Goal: Transaction & Acquisition: Purchase product/service

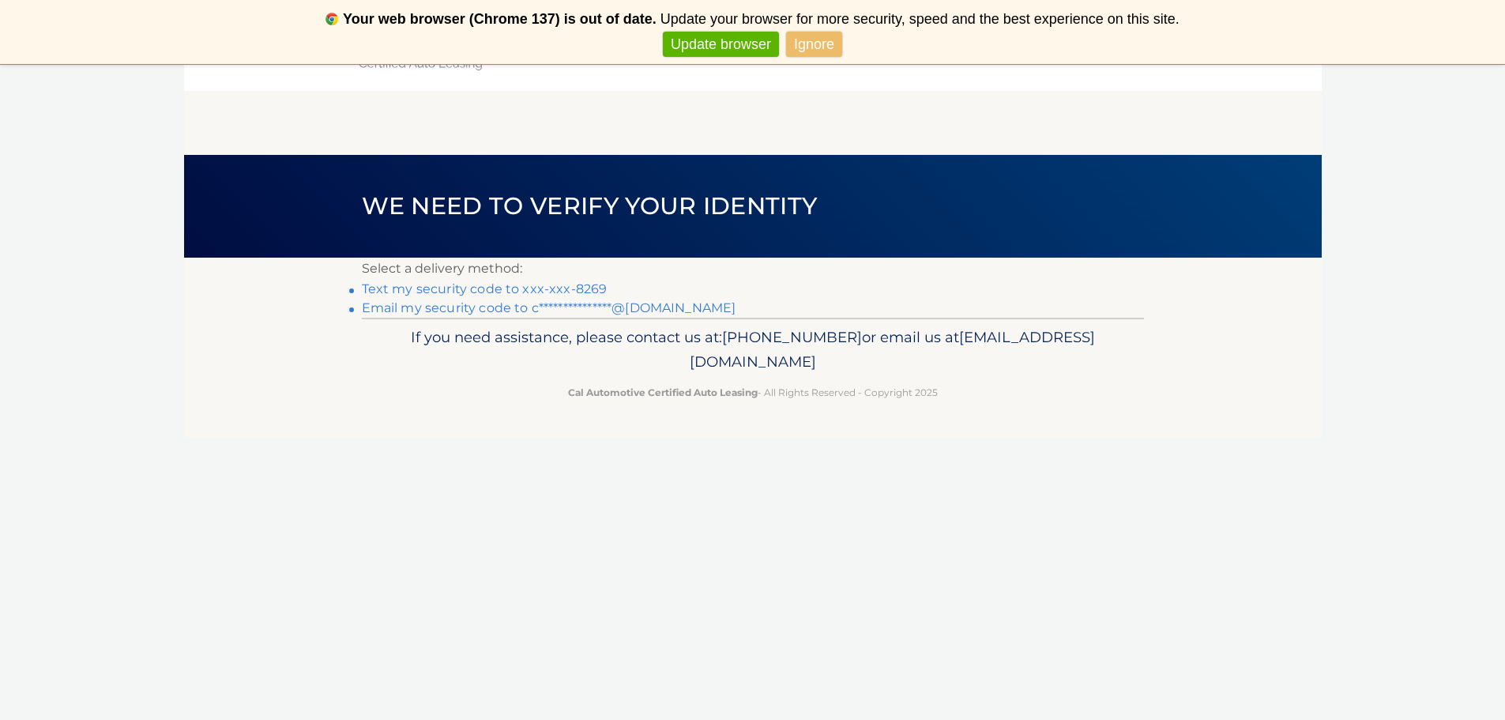
click at [438, 290] on link "Text my security code to xxx-xxx-8269" at bounding box center [485, 288] width 246 height 15
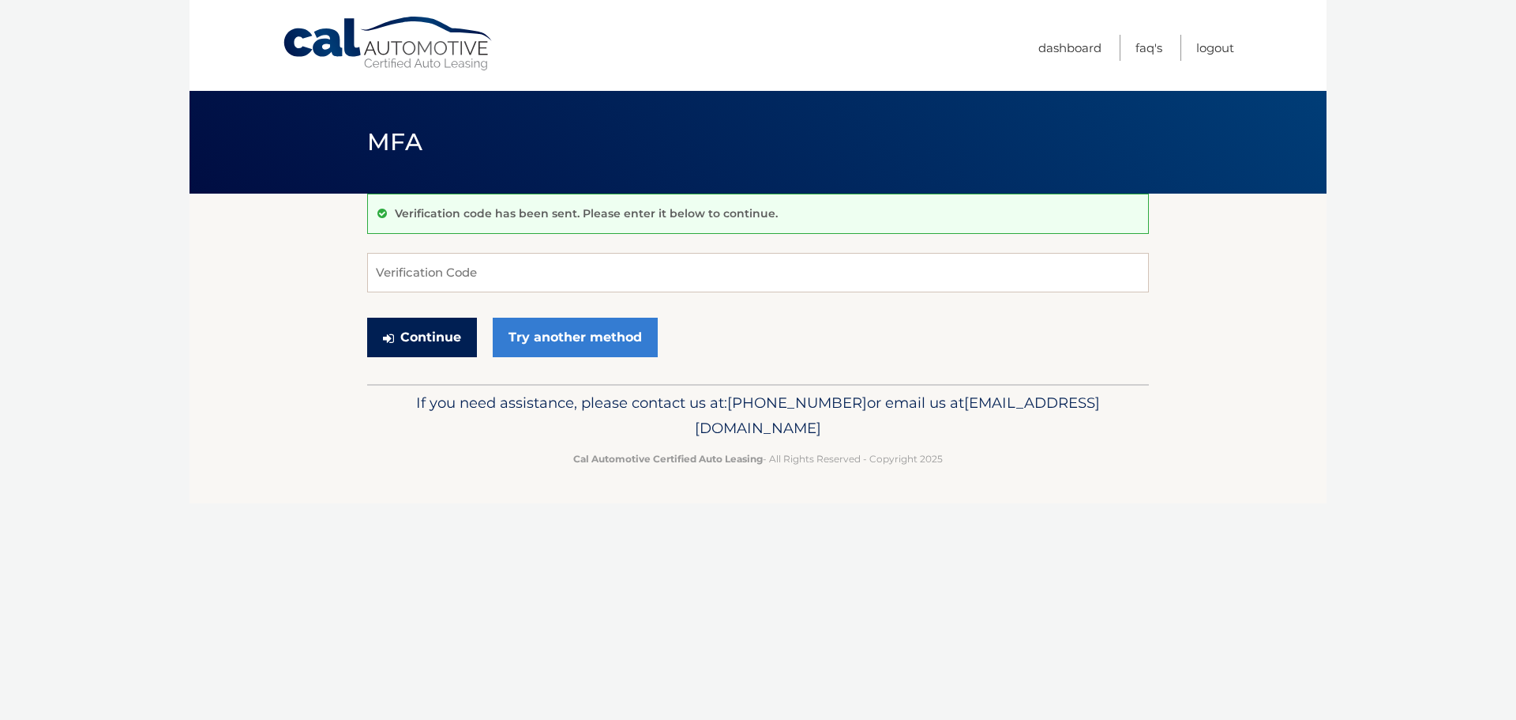
click at [404, 338] on button "Continue" at bounding box center [422, 337] width 110 height 39
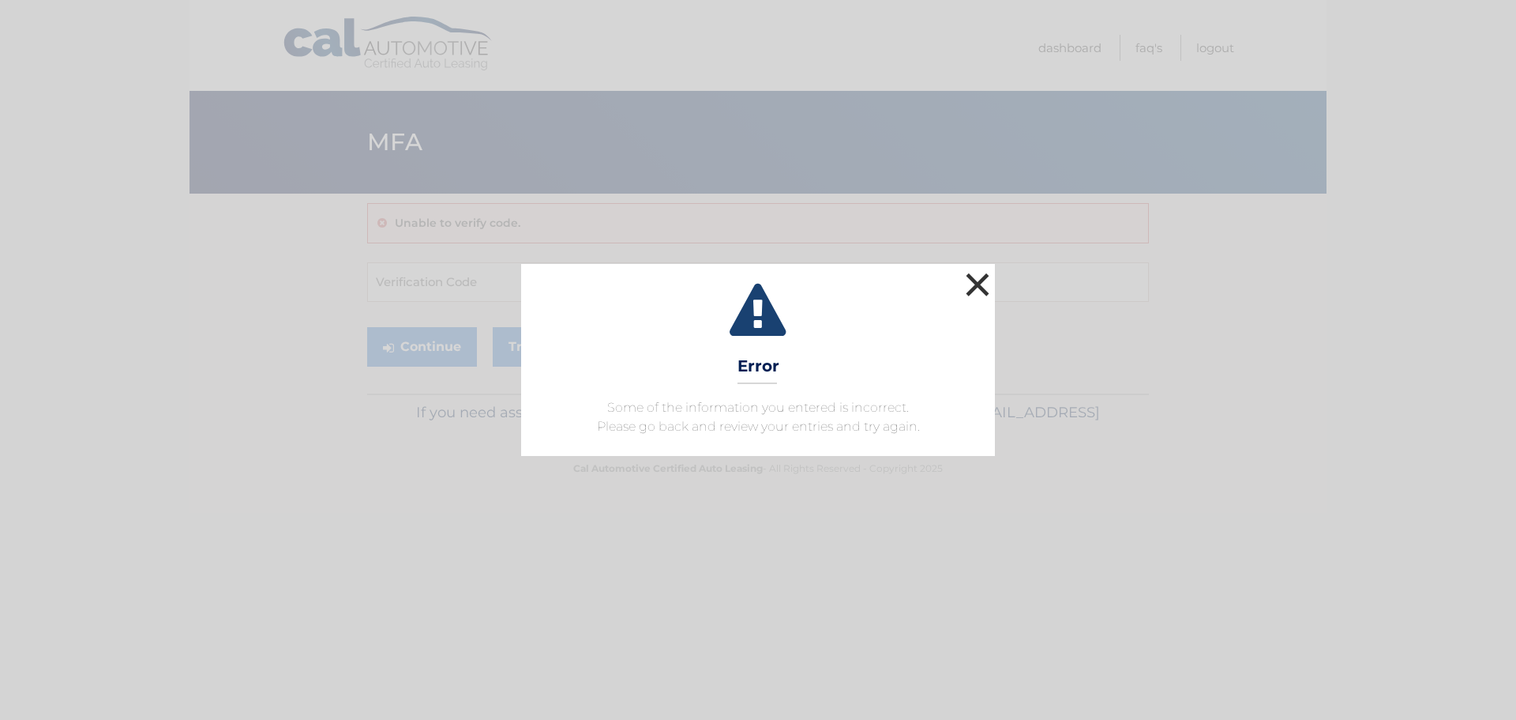
click at [981, 290] on button "×" at bounding box center [978, 285] width 32 height 32
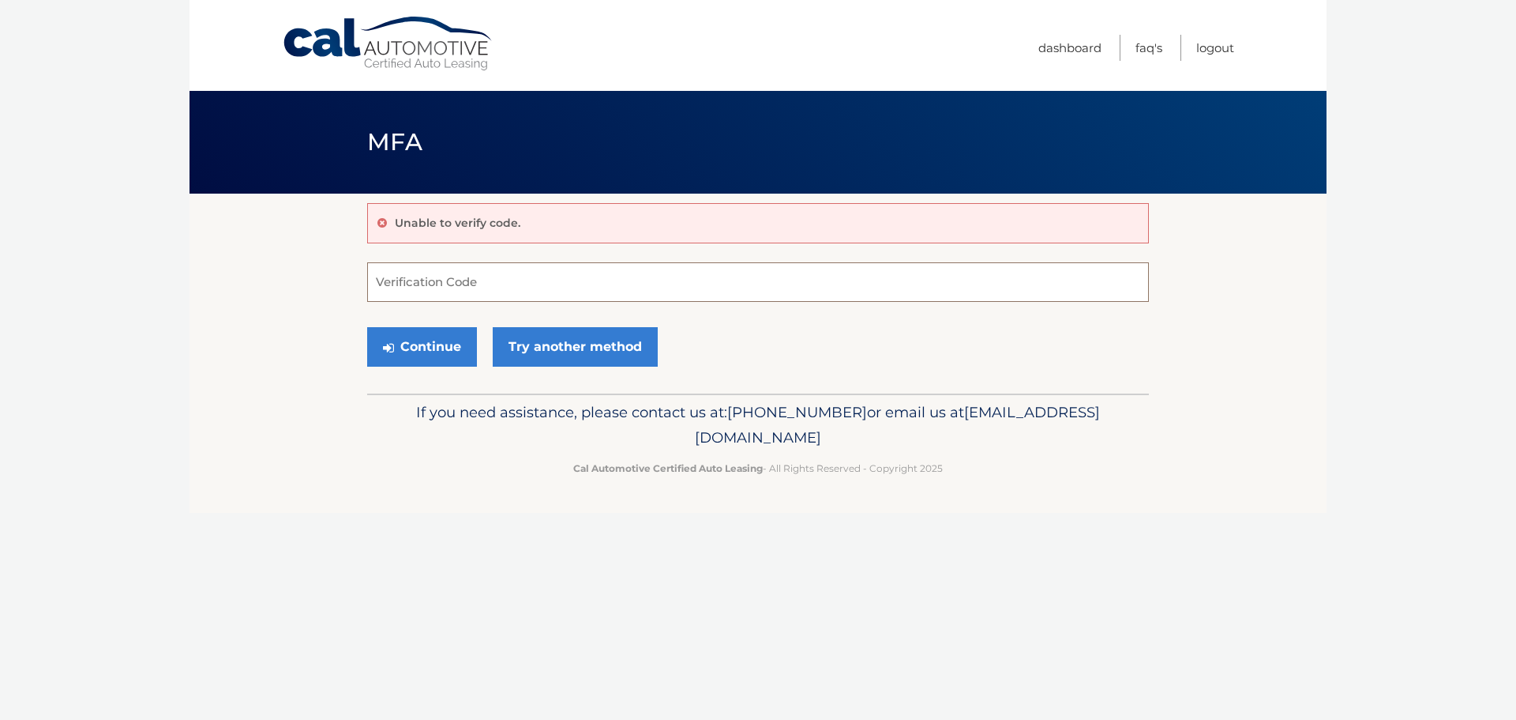
click at [523, 291] on input "Verification Code" at bounding box center [758, 281] width 782 height 39
type input "888526"
click at [432, 349] on button "Continue" at bounding box center [422, 346] width 110 height 39
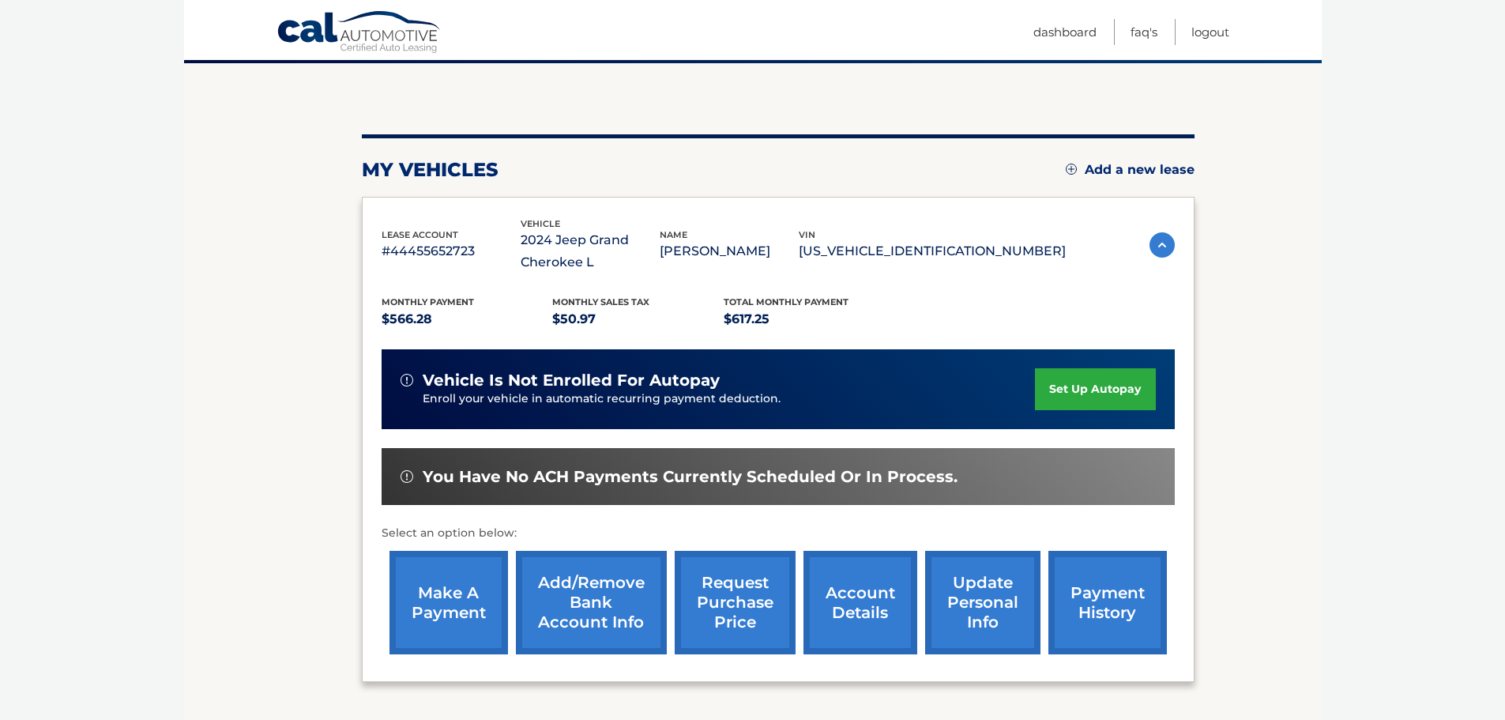
scroll to position [158, 0]
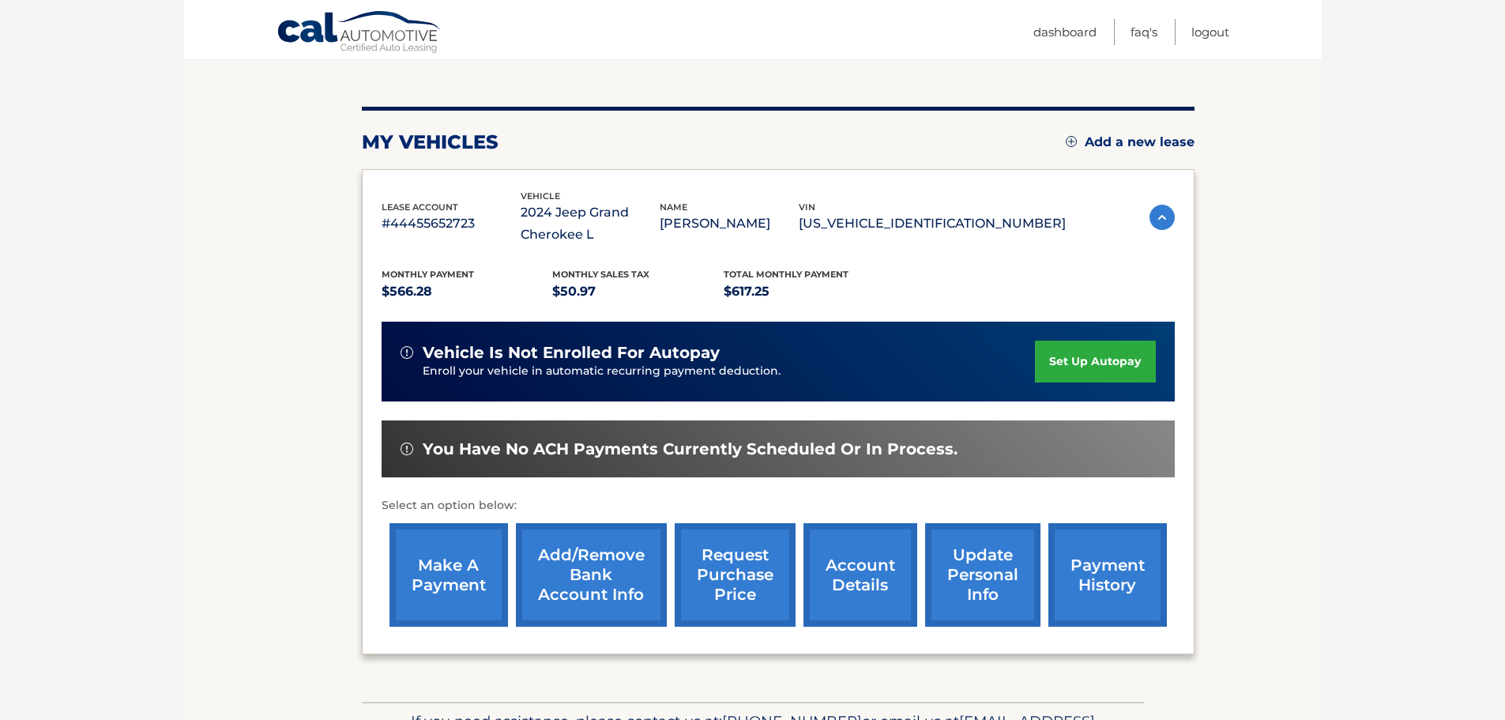
click at [443, 581] on link "make a payment" at bounding box center [448, 574] width 118 height 103
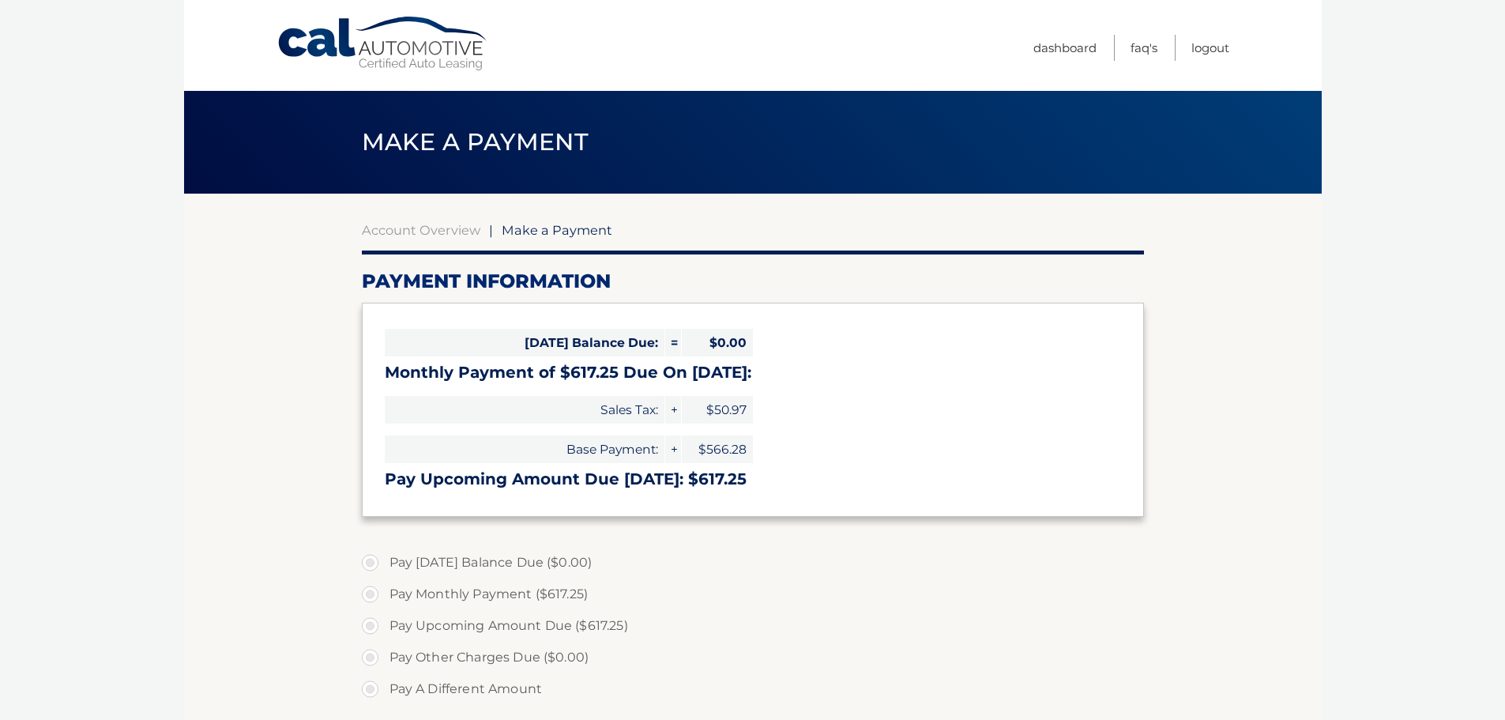
select select "Y2U3ZWM2YTUtMTM0Ni00YWM3LWJhMTQtNmZlODJjMjAxZWUw"
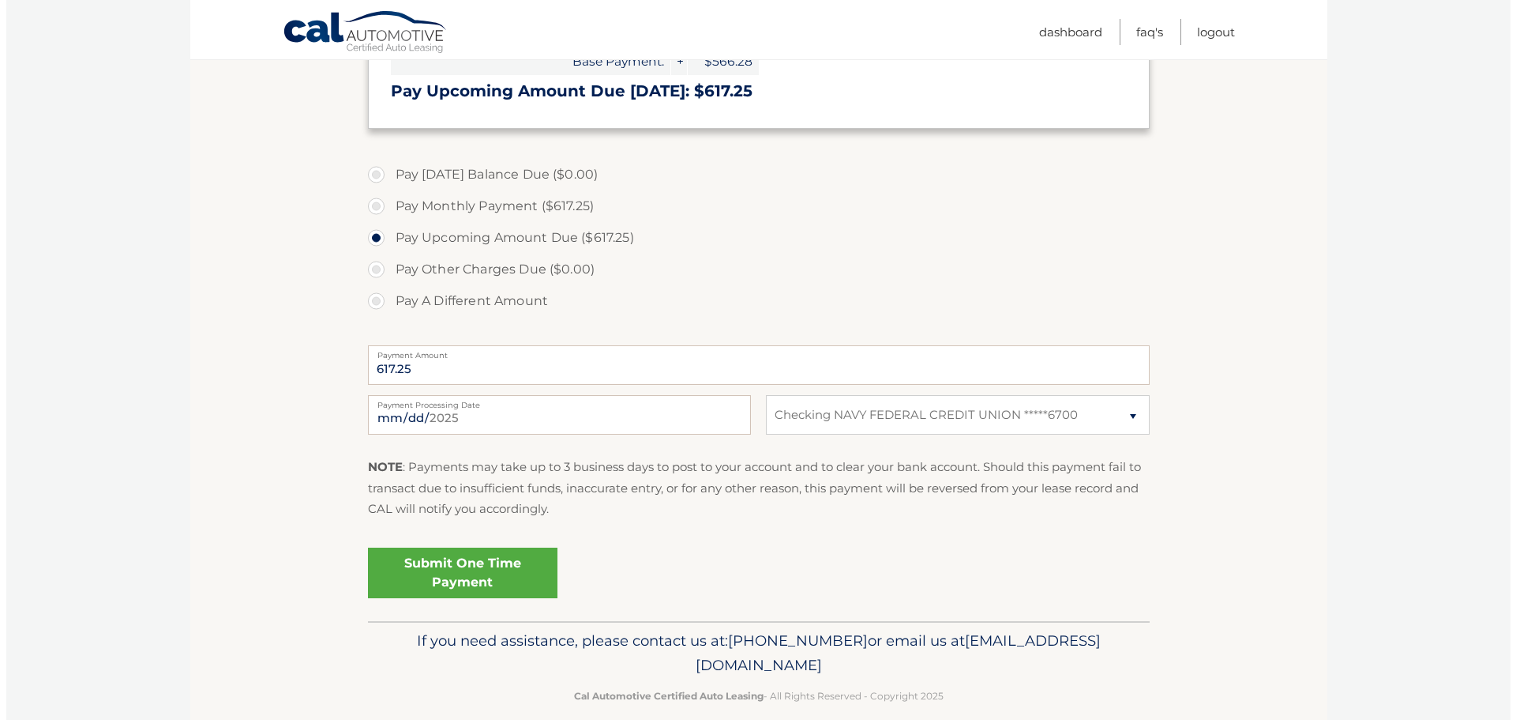
scroll to position [409, 0]
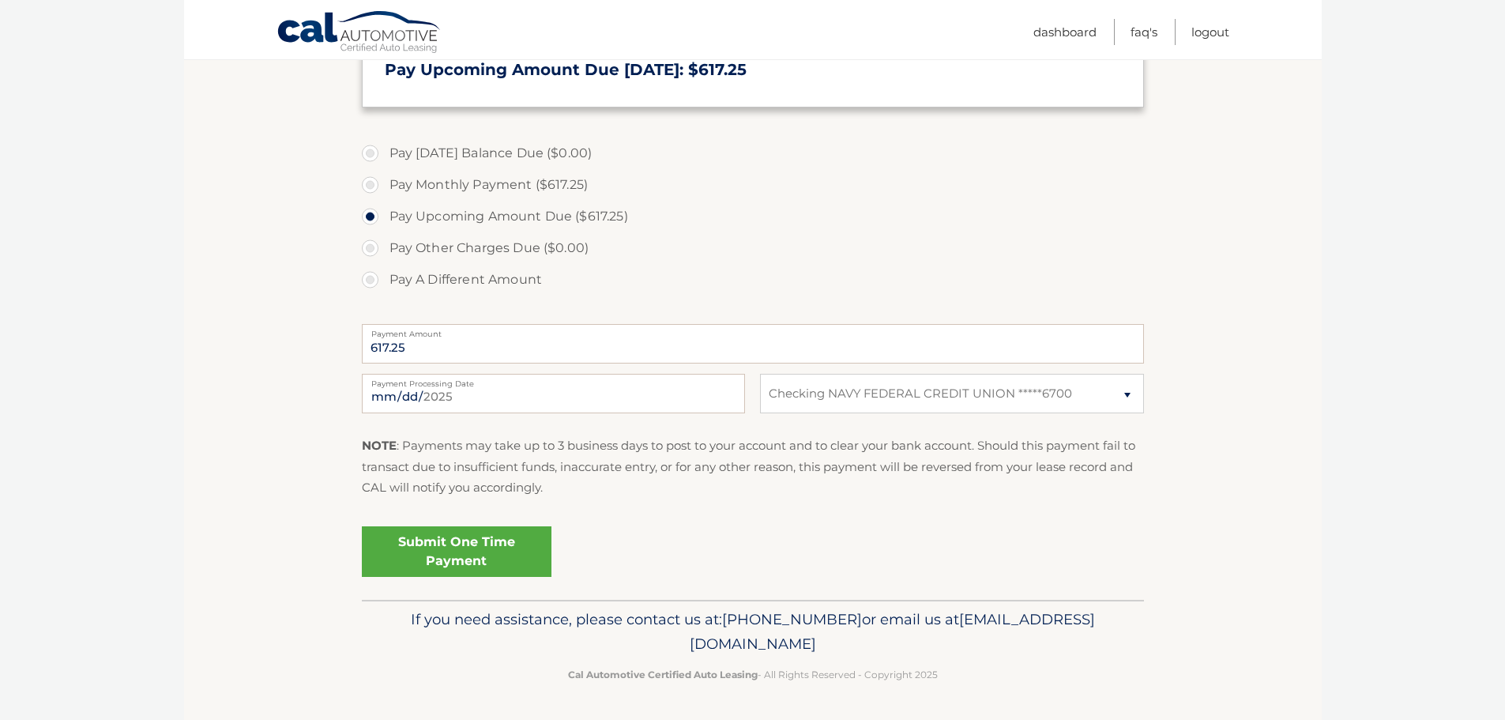
click at [453, 545] on link "Submit One Time Payment" at bounding box center [457, 551] width 190 height 51
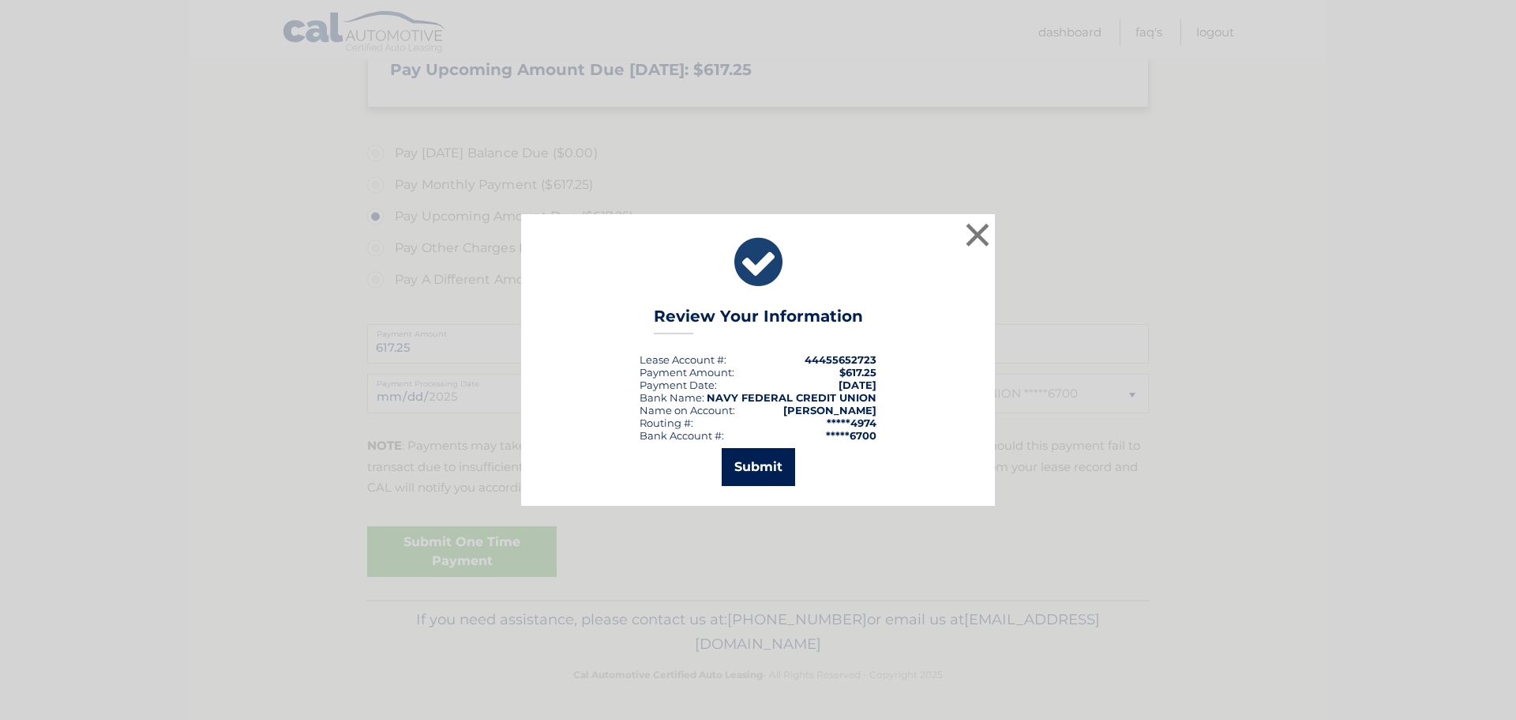
click at [753, 461] on button "Submit" at bounding box center [758, 467] width 73 height 38
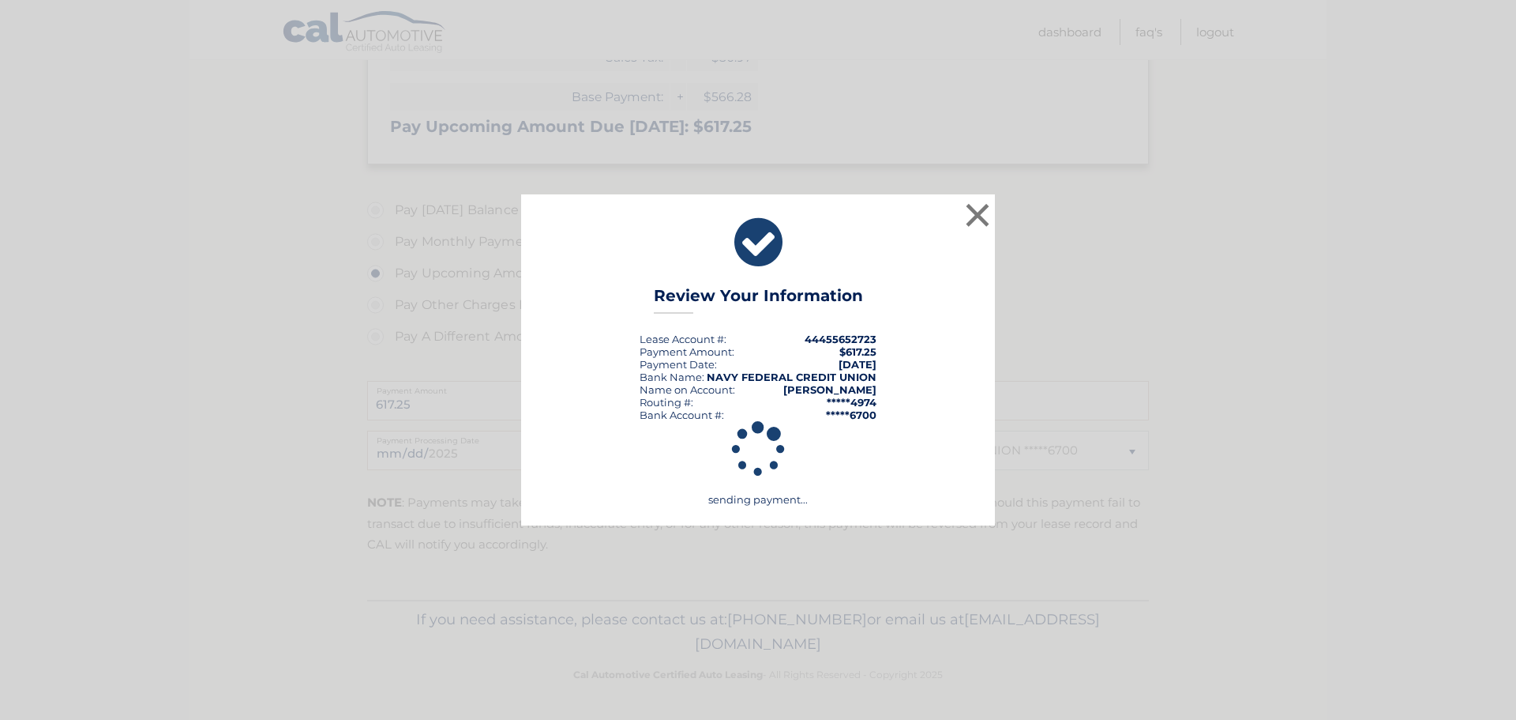
scroll to position [352, 0]
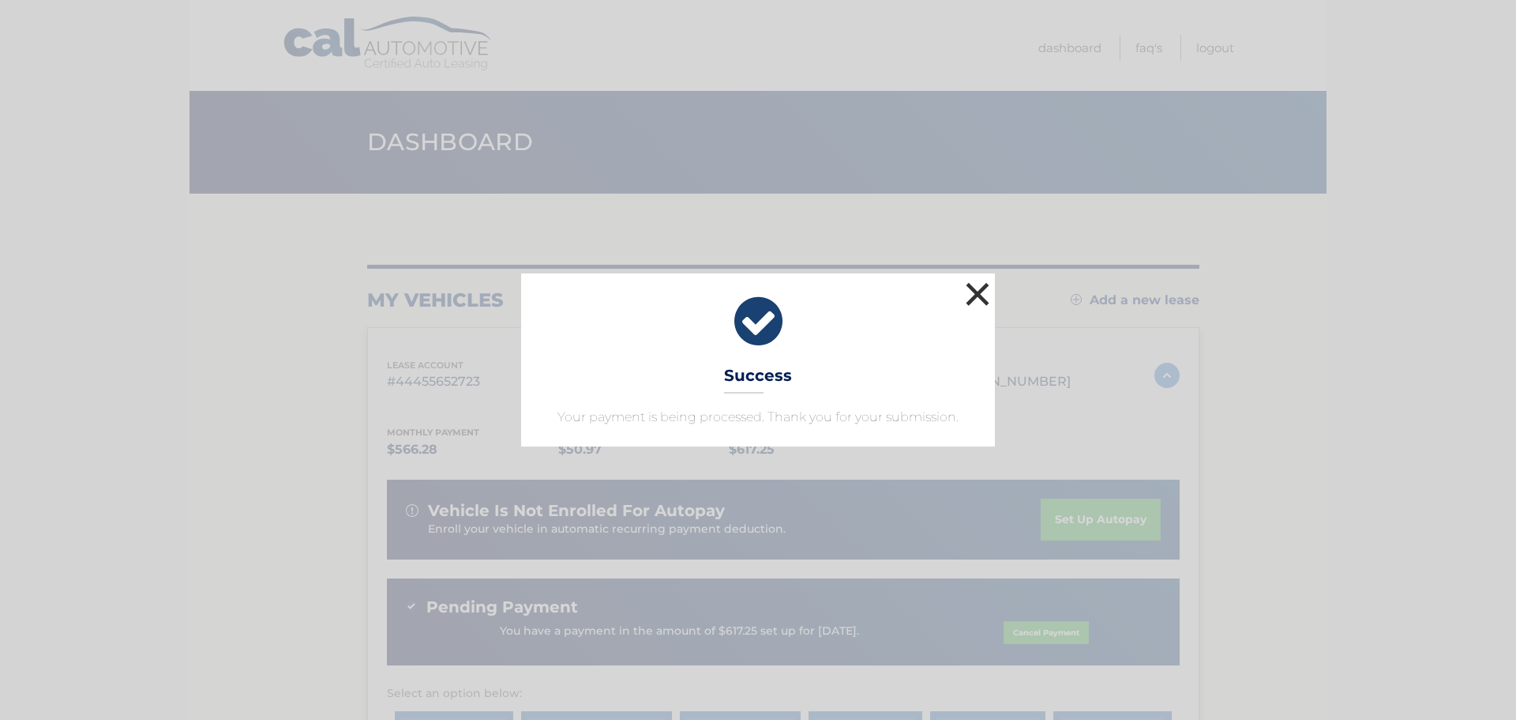
click at [983, 301] on button "×" at bounding box center [978, 294] width 32 height 32
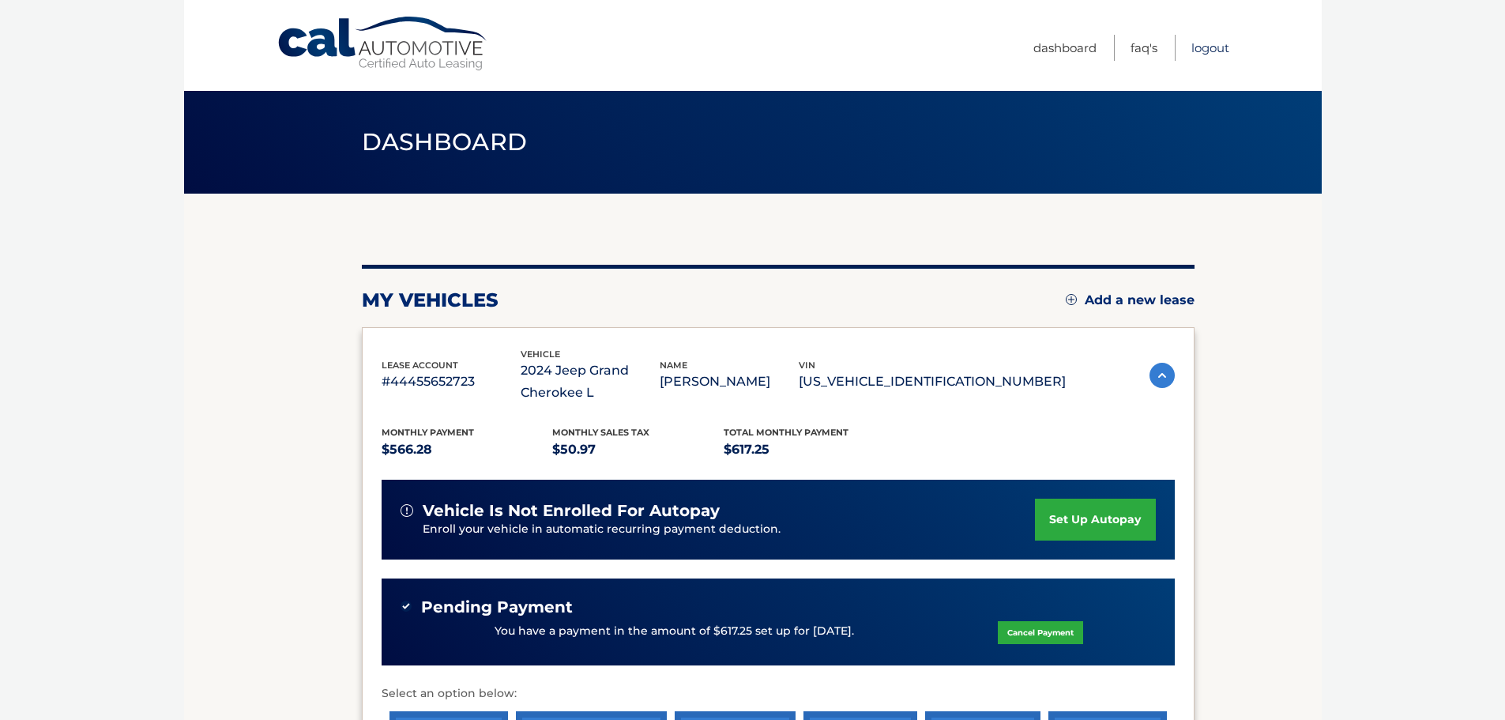
click at [1215, 48] on link "Logout" at bounding box center [1210, 48] width 38 height 26
